Goal: Task Accomplishment & Management: Manage account settings

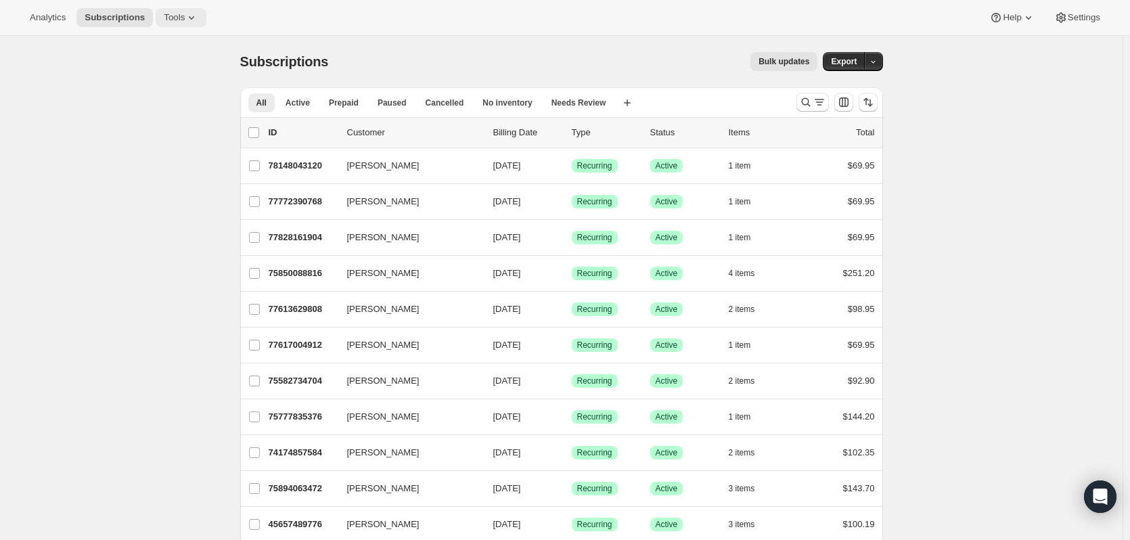
click at [185, 20] on icon at bounding box center [192, 18] width 14 height 14
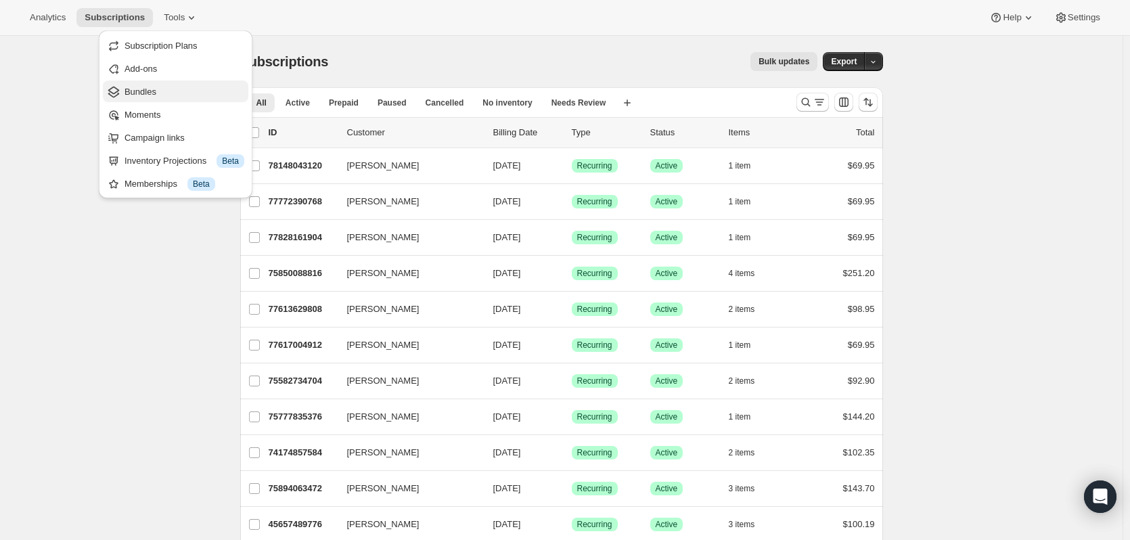
click at [141, 90] on span "Bundles" at bounding box center [140, 92] width 32 height 10
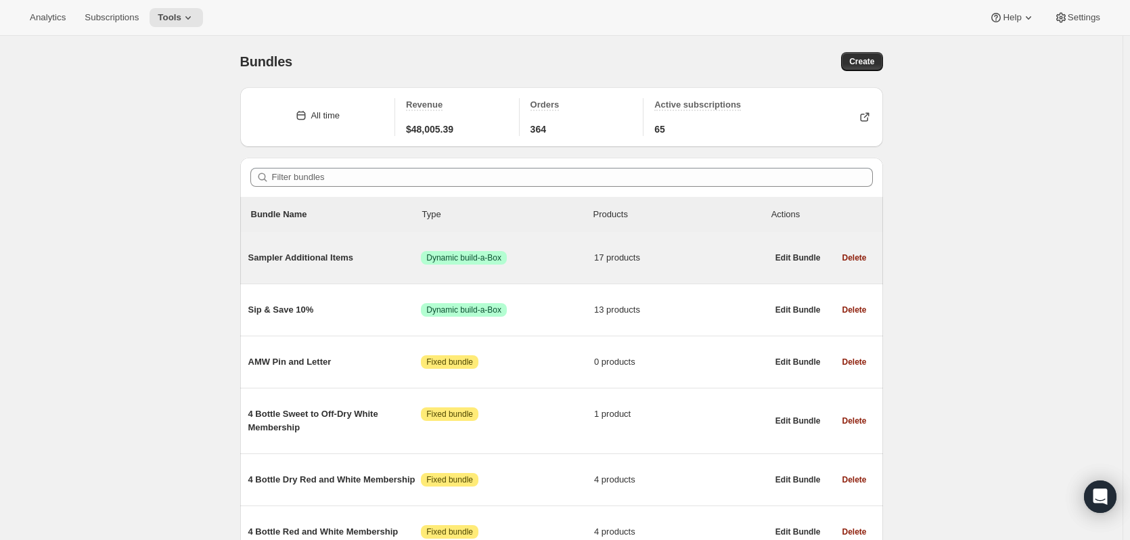
click at [311, 258] on span "Sampler Additional Items" at bounding box center [334, 258] width 173 height 14
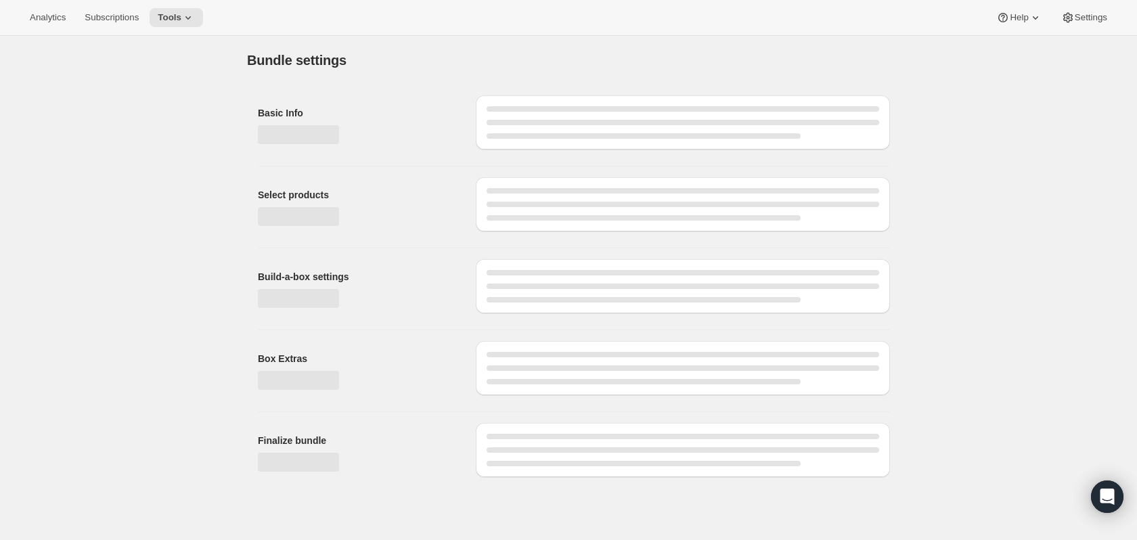
type input "Sampler Additional Items"
checkbox input "true"
select select "maxOnly"
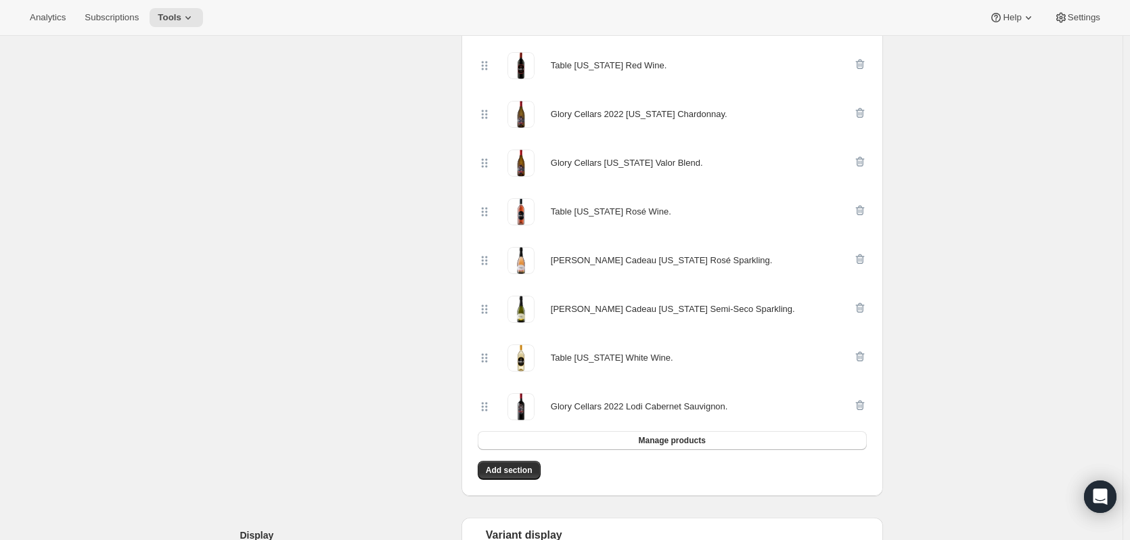
scroll to position [832, 0]
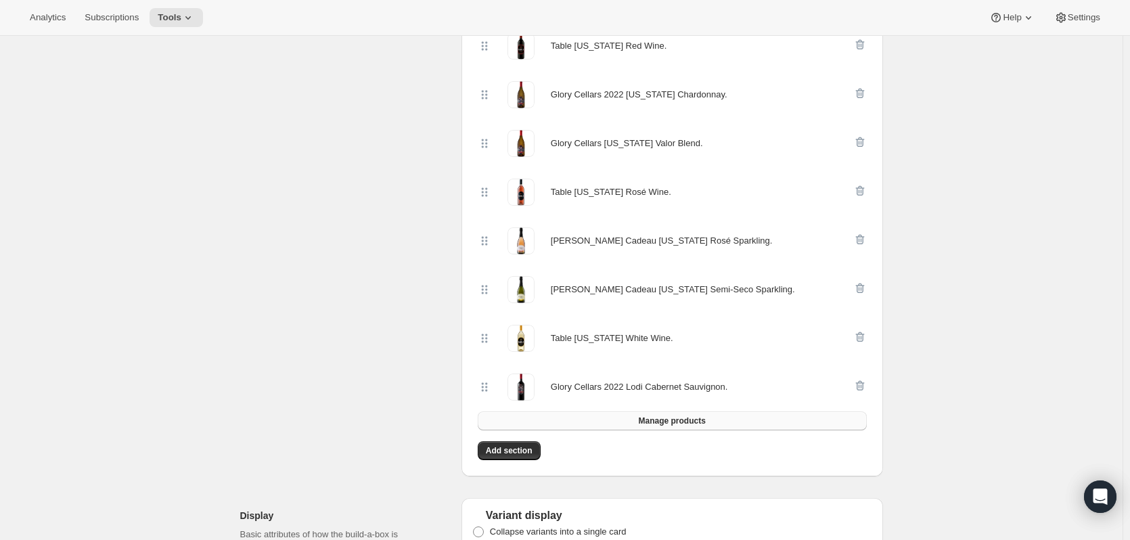
click at [662, 415] on span "Manage products" at bounding box center [671, 420] width 67 height 11
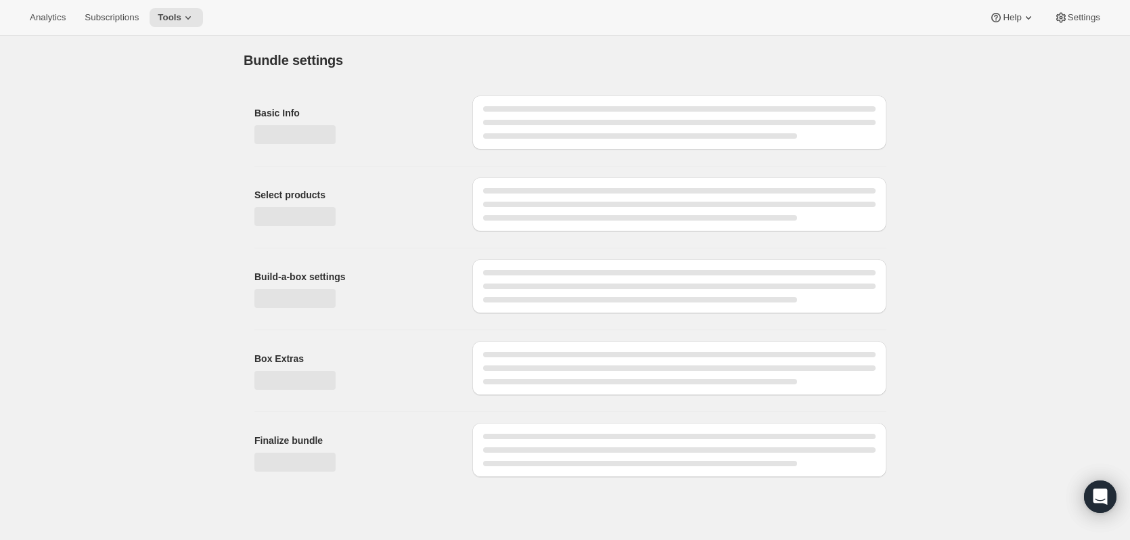
scroll to position [0, 0]
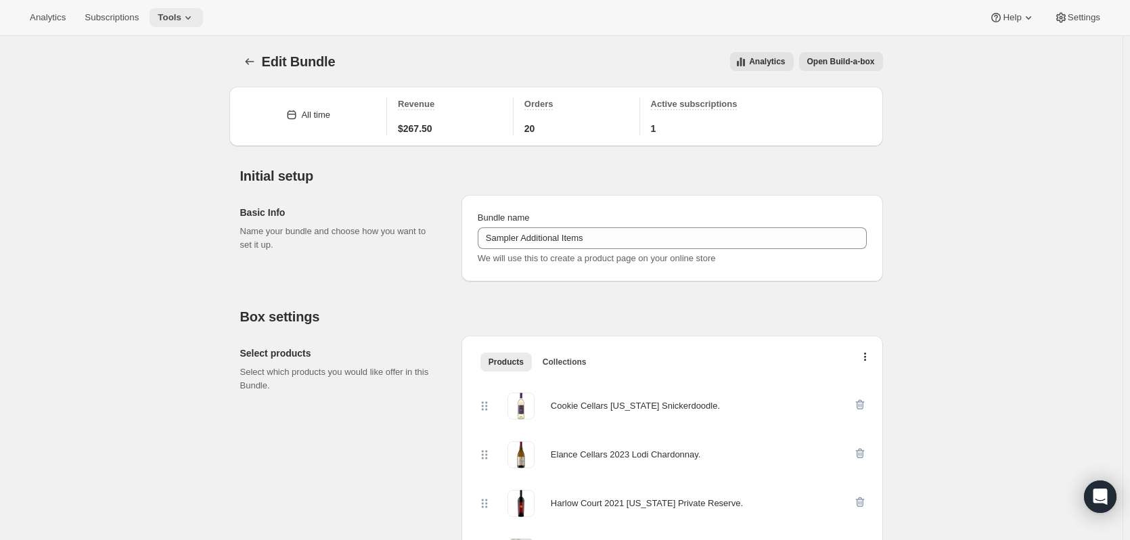
click at [187, 16] on icon at bounding box center [188, 18] width 14 height 14
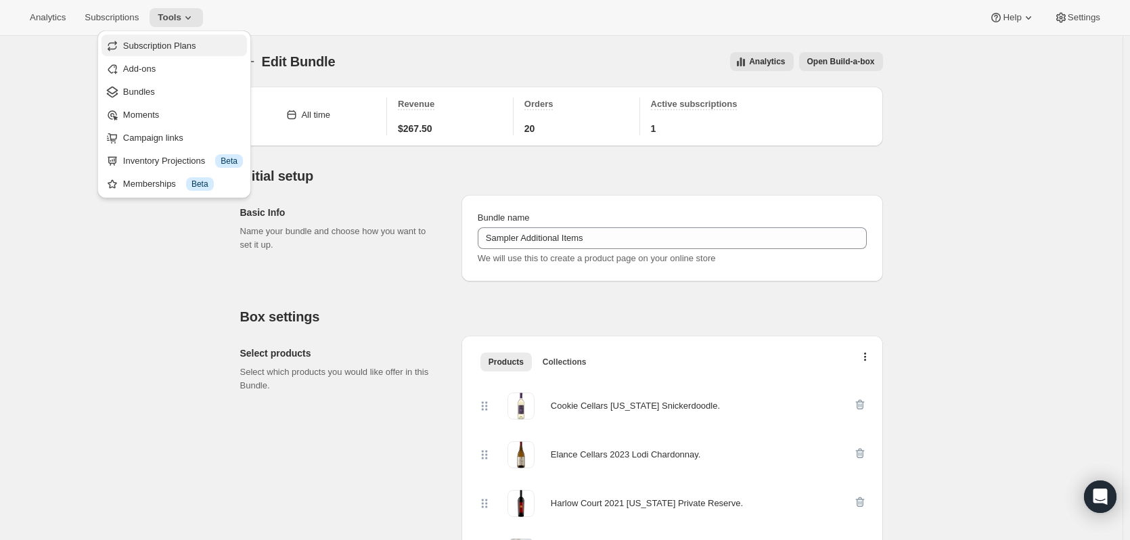
click at [145, 43] on span "Subscription Plans" at bounding box center [159, 46] width 73 height 10
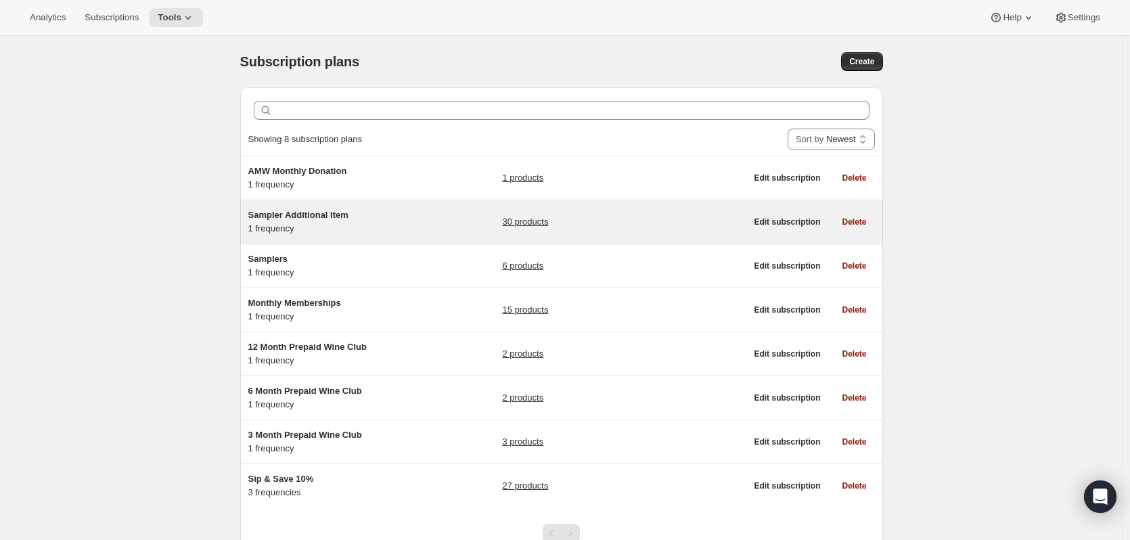
click at [317, 216] on span "Sampler Additional Item" at bounding box center [298, 215] width 100 height 10
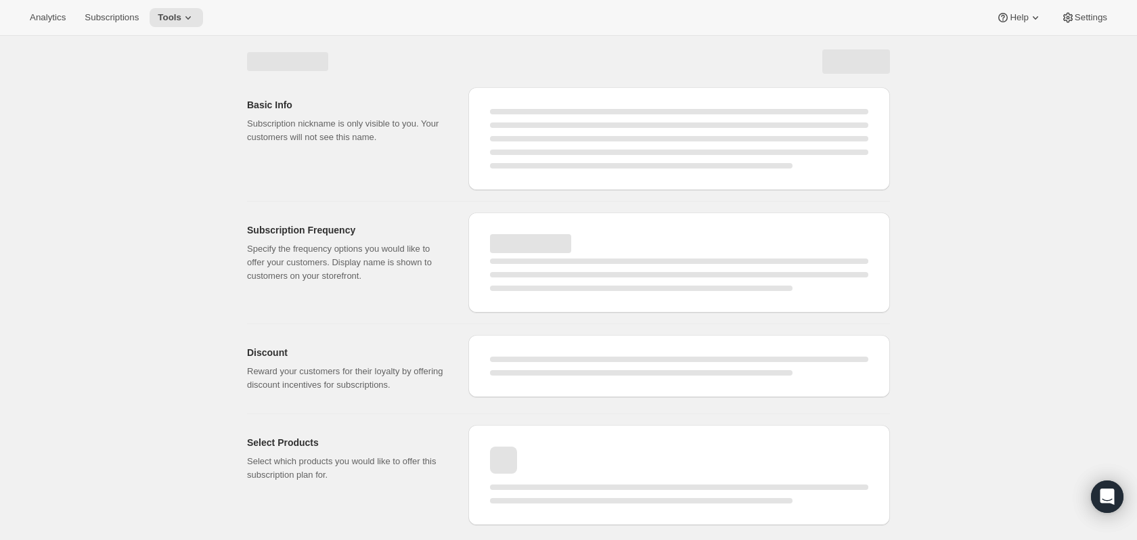
select select "WEEK"
select select "MONTH"
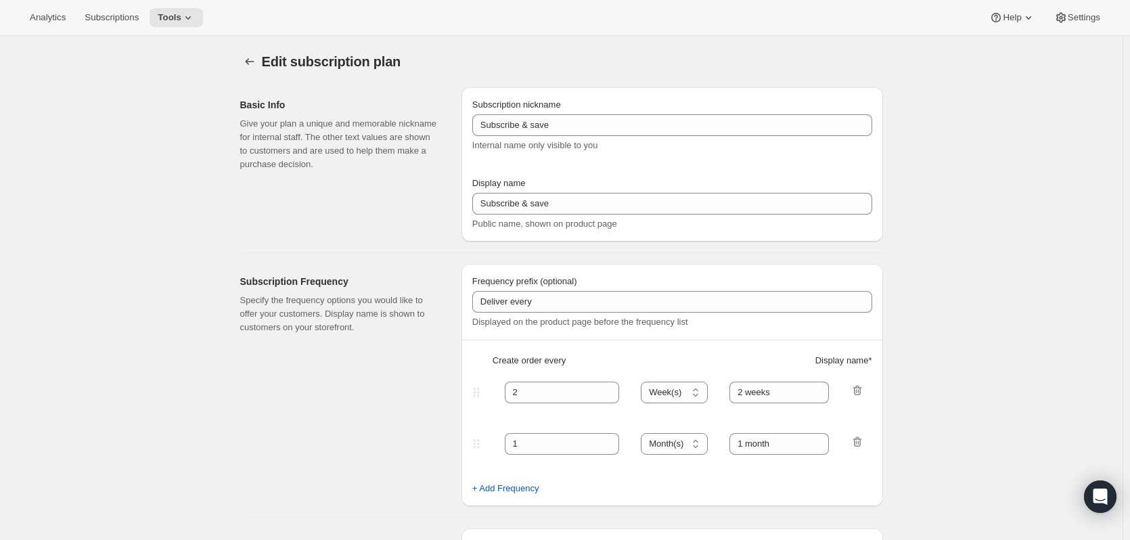
type input "Sampler Additional Item"
type input "Bill"
type input "1"
select select "MONTH"
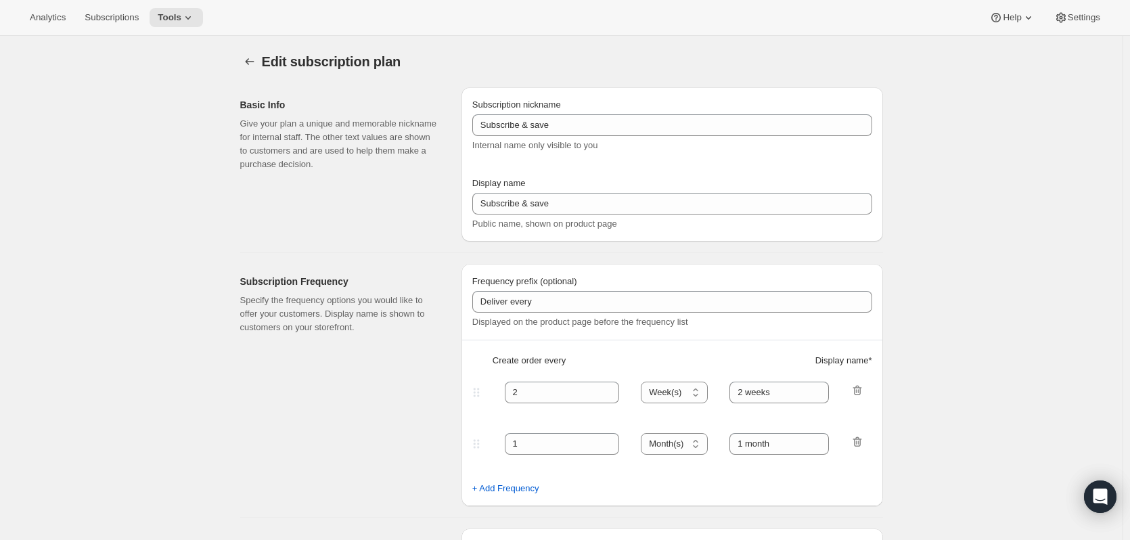
type input "on Shipping Date"
checkbox input "true"
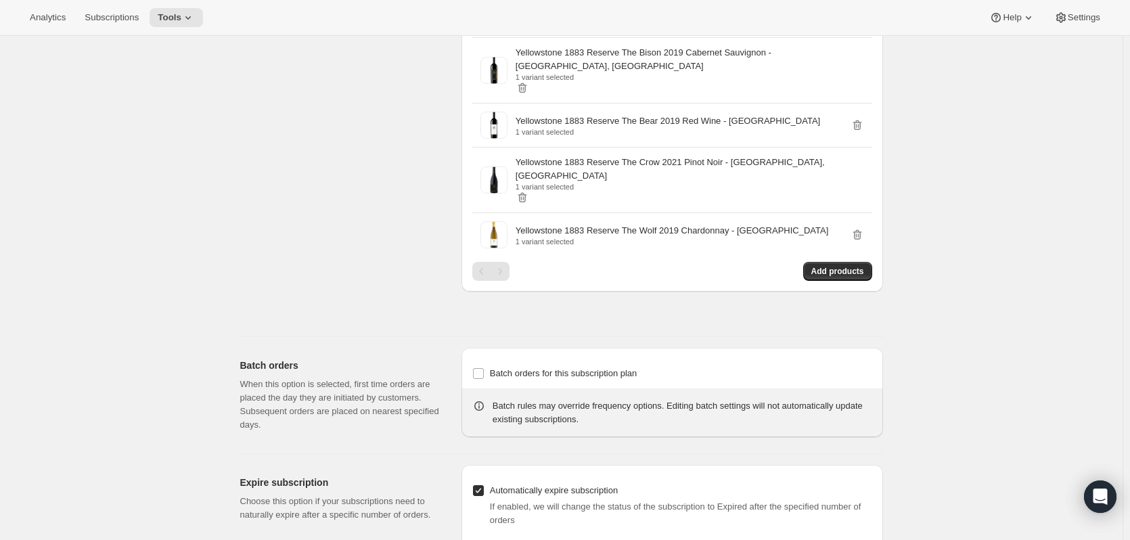
scroll to position [1694, 0]
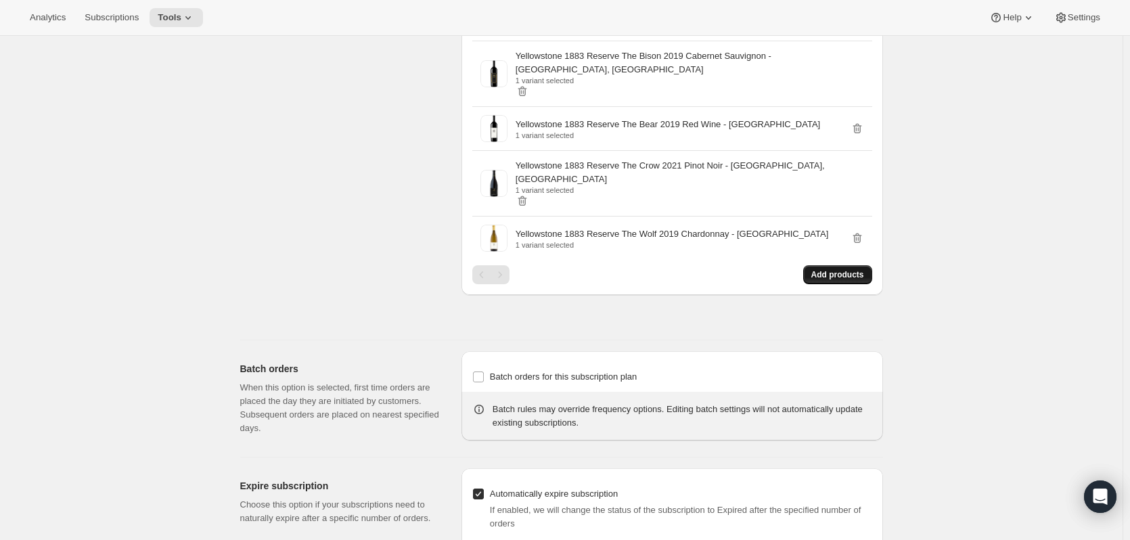
click at [848, 269] on span "Add products" at bounding box center [837, 274] width 53 height 11
